Goal: Transaction & Acquisition: Download file/media

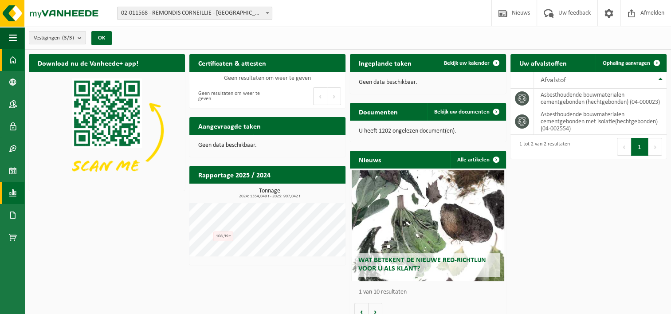
click at [16, 199] on span at bounding box center [13, 193] width 8 height 22
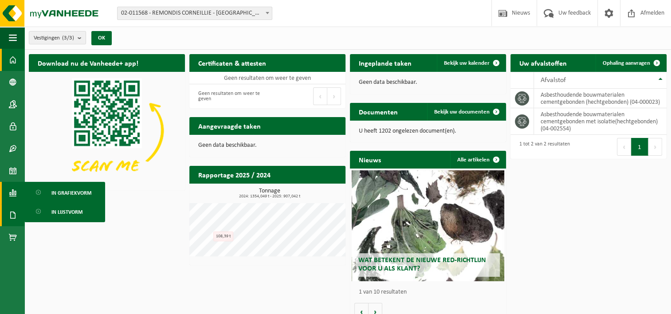
click at [14, 217] on span at bounding box center [13, 215] width 8 height 22
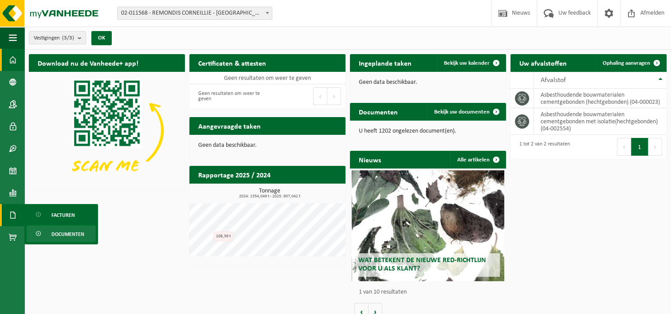
click at [53, 232] on span "Documenten" at bounding box center [67, 234] width 33 height 17
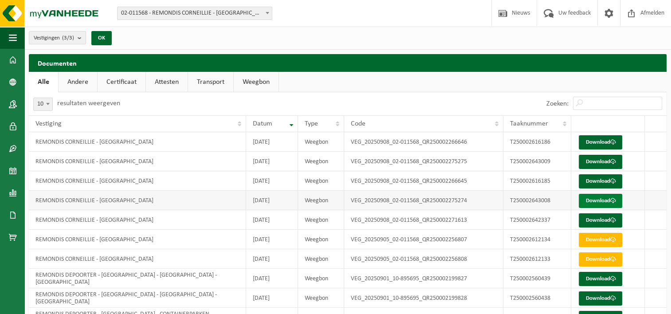
click at [598, 202] on link "Download" at bounding box center [600, 201] width 43 height 14
click at [593, 158] on link "Download" at bounding box center [600, 162] width 43 height 14
